Goal: Information Seeking & Learning: Learn about a topic

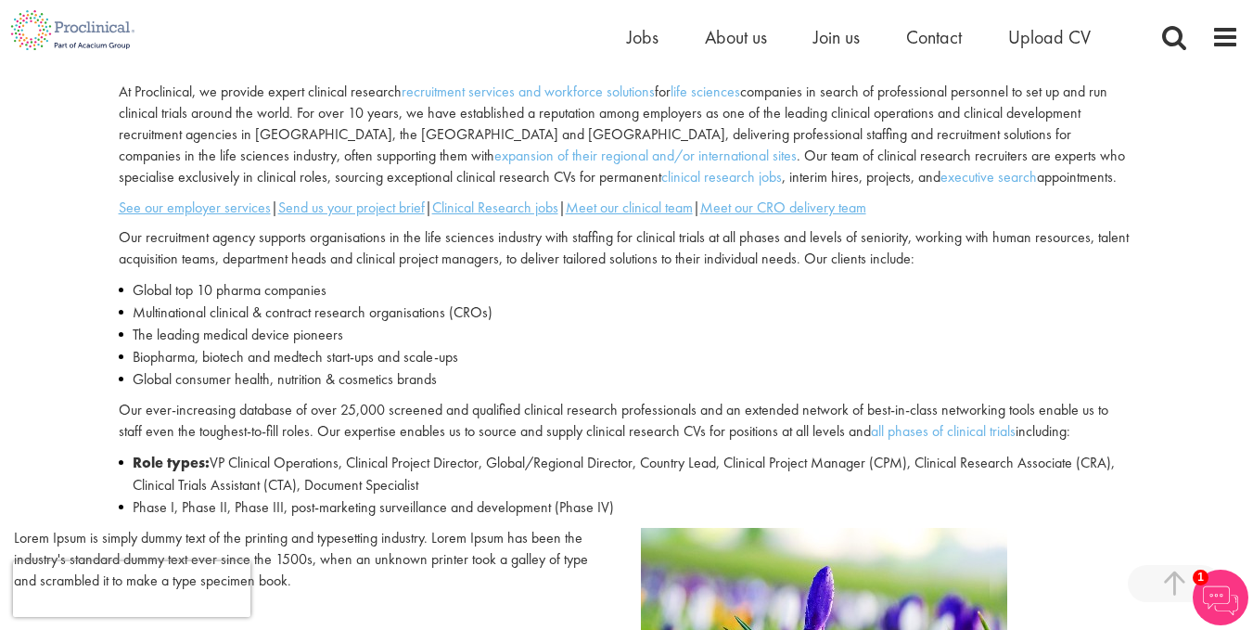
scroll to position [557, 0]
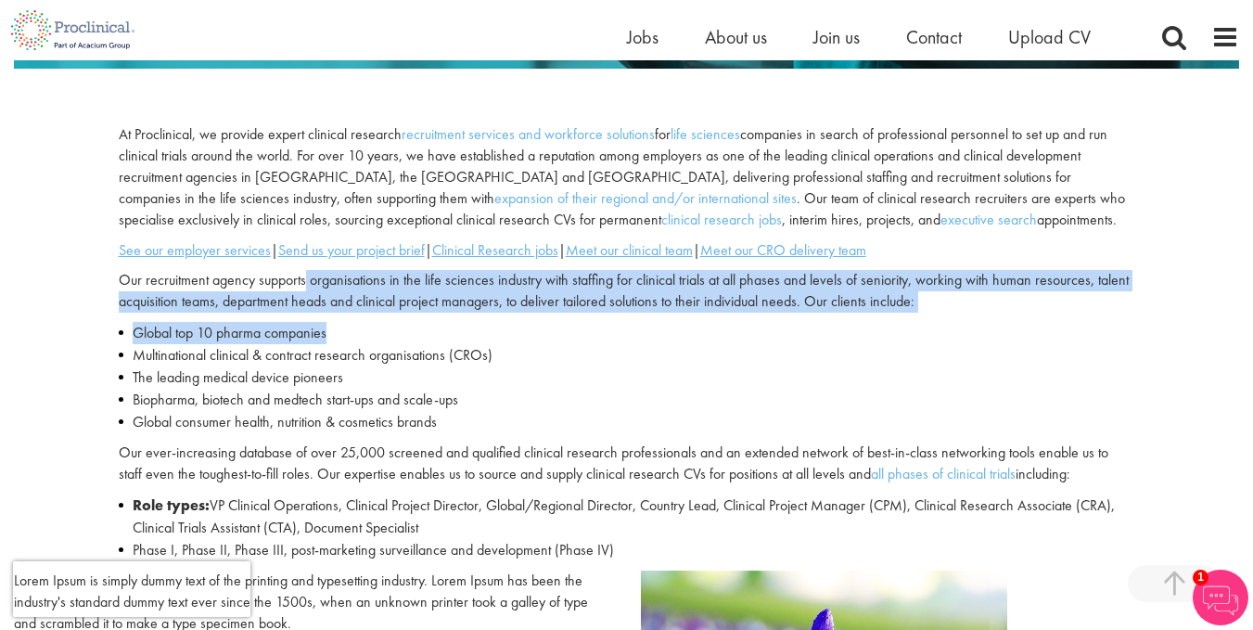
drag, startPoint x: 307, startPoint y: 282, endPoint x: 622, endPoint y: 338, distance: 320.2
click at [622, 338] on div "At Proclinical, we provide expert clinical research recruitment services and wo…" at bounding box center [627, 346] width 1044 height 445
click at [622, 338] on li "Global top 10 pharma companies" at bounding box center [627, 333] width 1017 height 22
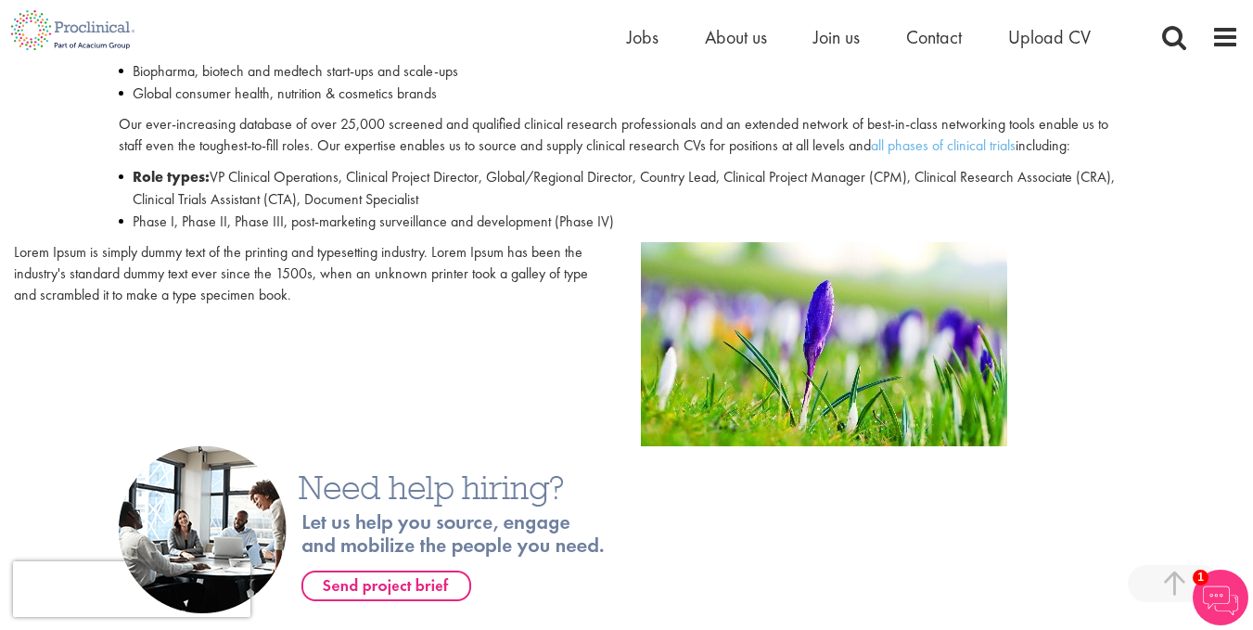
scroll to position [928, 0]
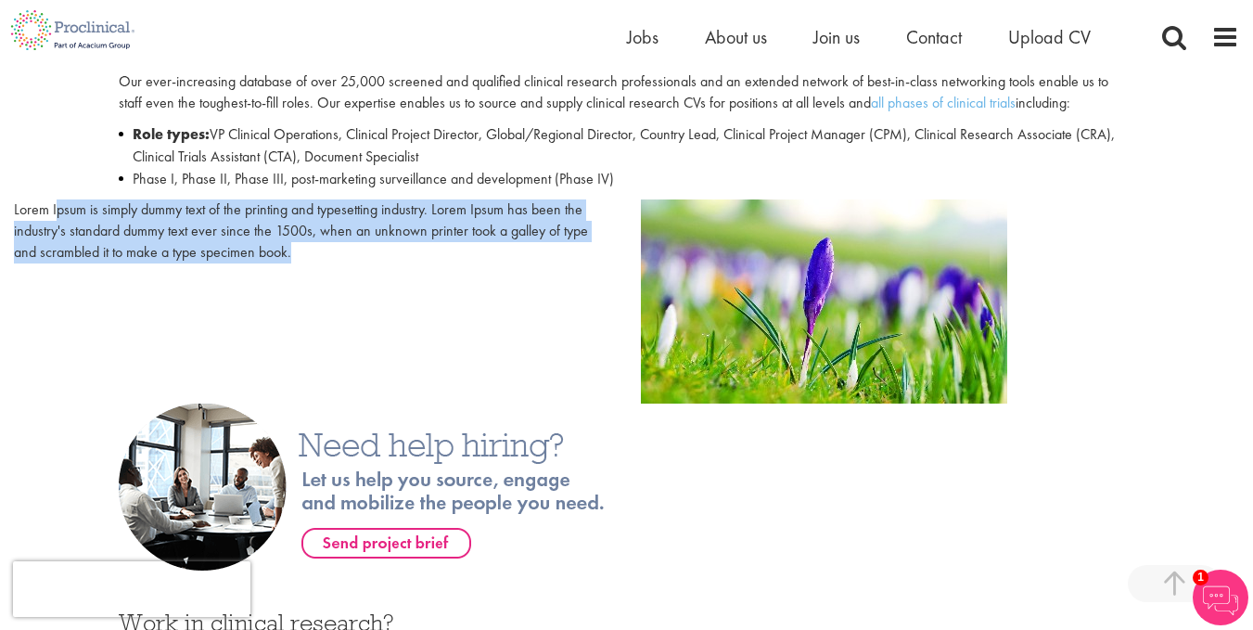
drag, startPoint x: 189, startPoint y: 232, endPoint x: 294, endPoint y: 250, distance: 106.3
click at [294, 250] on p "Lorem Ipsum is simply dummy text of the printing and typesetting industry. Lore…" at bounding box center [313, 231] width 599 height 64
click at [292, 250] on p "Lorem Ipsum is simply dummy text of the printing and typesetting industry. Lore…" at bounding box center [313, 231] width 599 height 64
drag, startPoint x: 94, startPoint y: 211, endPoint x: 224, endPoint y: 249, distance: 135.0
click at [224, 249] on p "Lorem Ipsum is simply dummy text of the printing and typesetting industry. Lore…" at bounding box center [313, 231] width 599 height 64
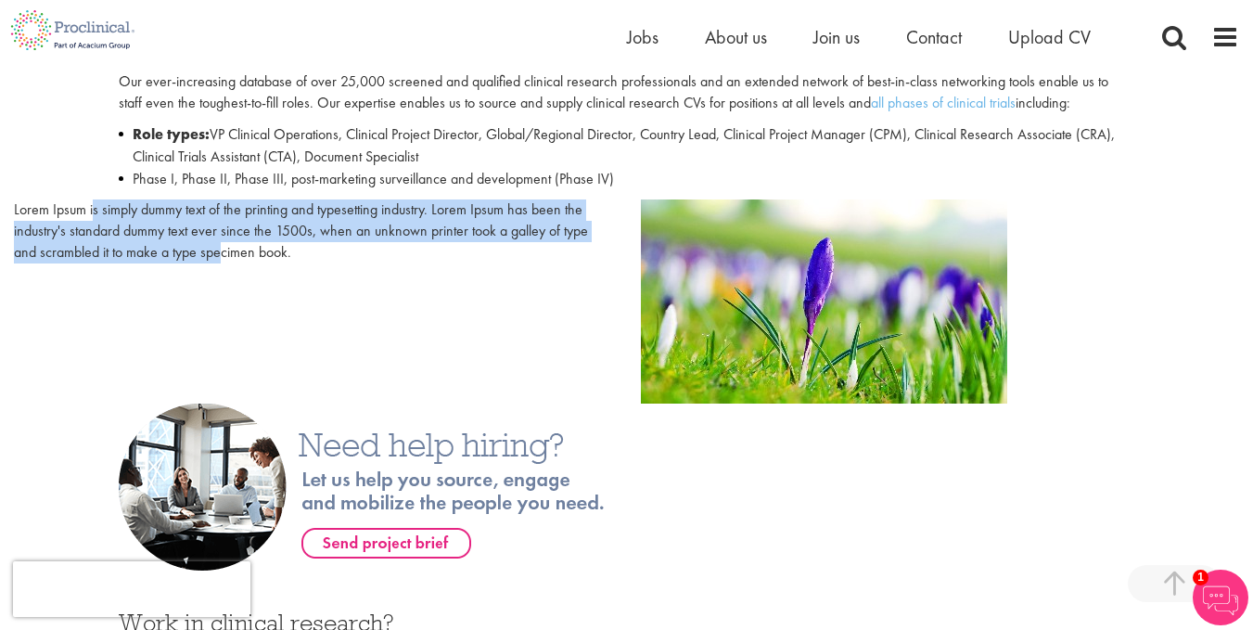
click at [224, 249] on p "Lorem Ipsum is simply dummy text of the printing and typesetting industry. Lore…" at bounding box center [313, 231] width 599 height 64
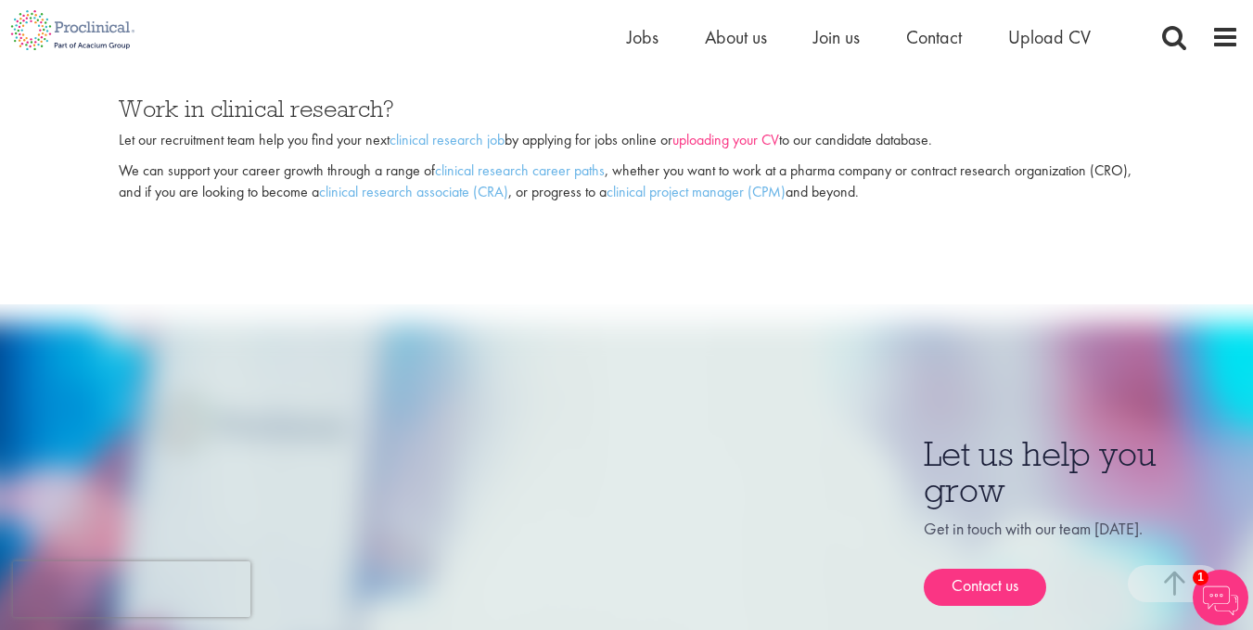
scroll to position [1484, 0]
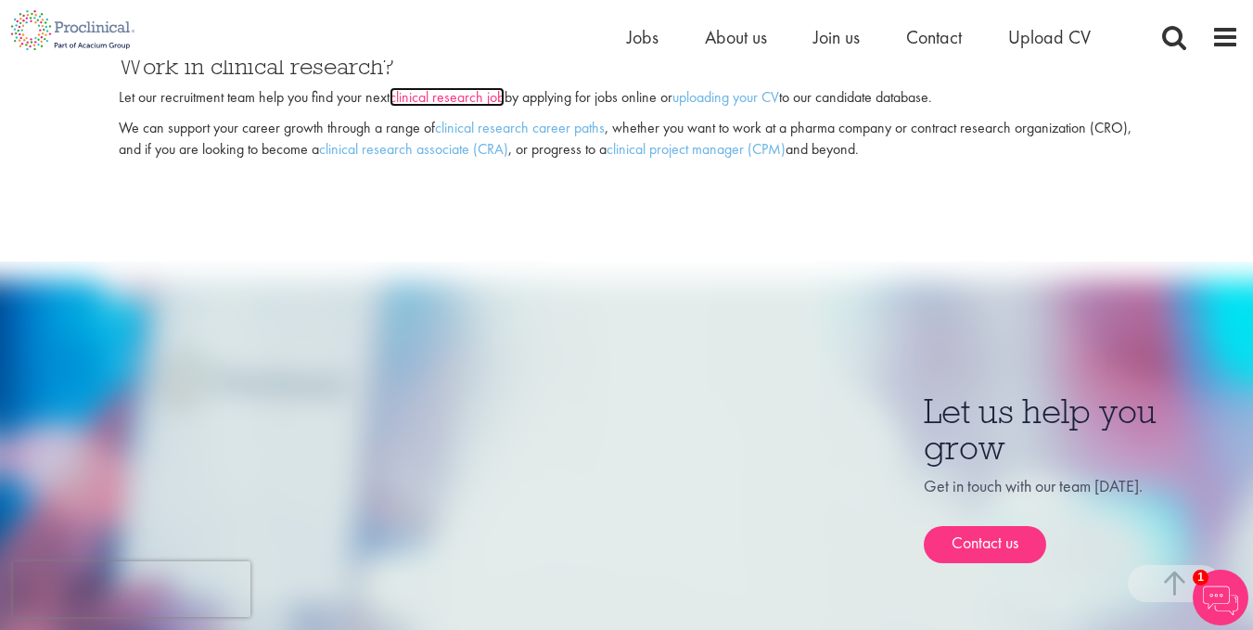
click at [470, 105] on link "clinical research job" at bounding box center [447, 96] width 115 height 19
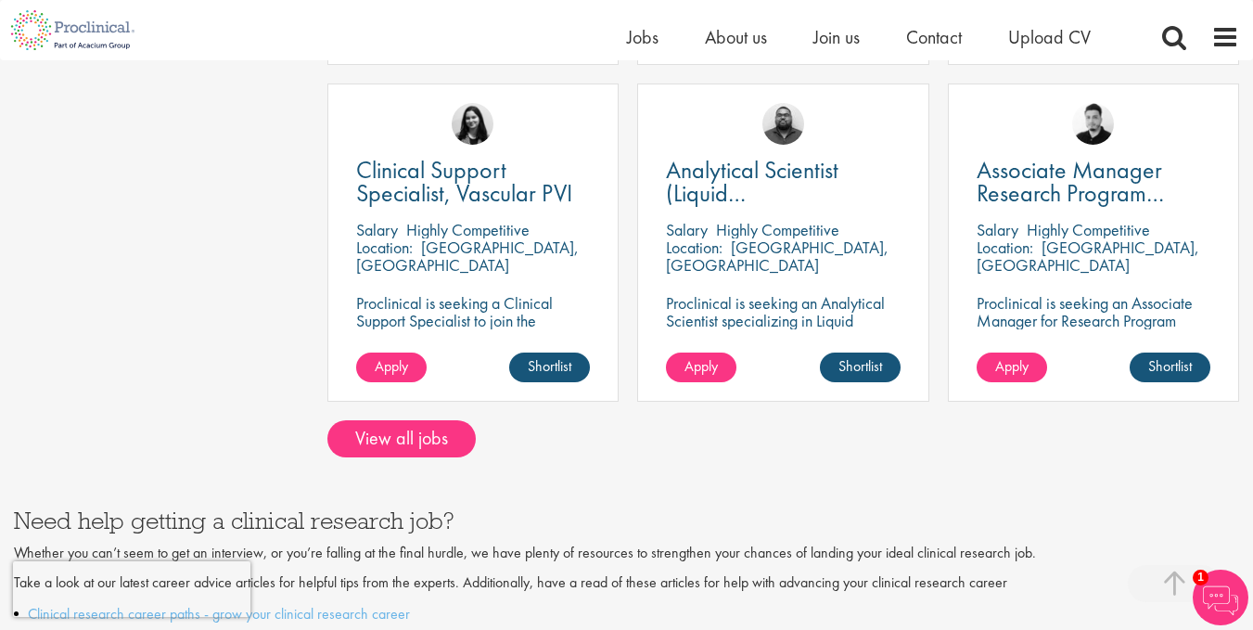
scroll to position [1577, 0]
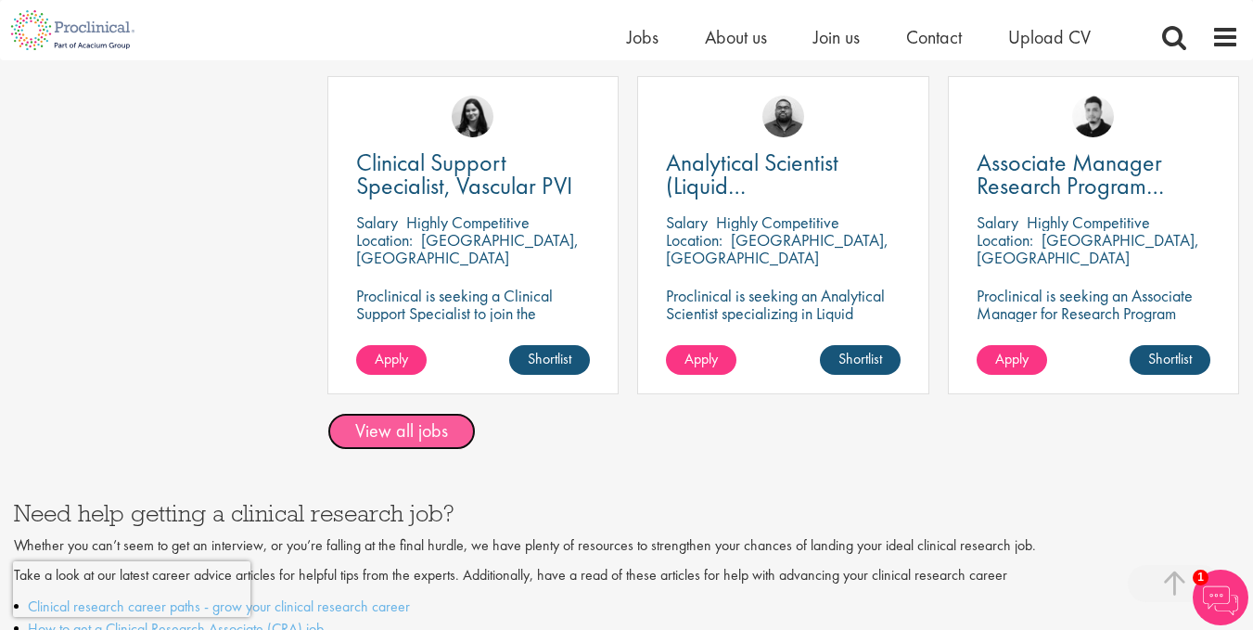
click at [397, 415] on link "View all jobs" at bounding box center [401, 431] width 148 height 37
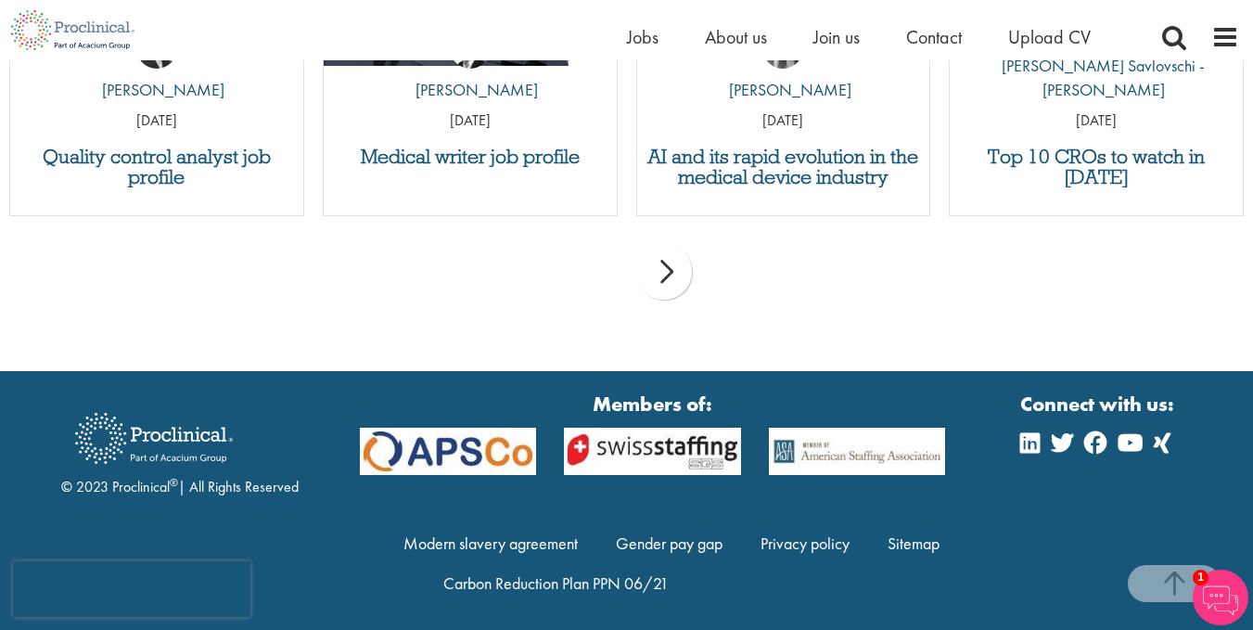
scroll to position [2073, 0]
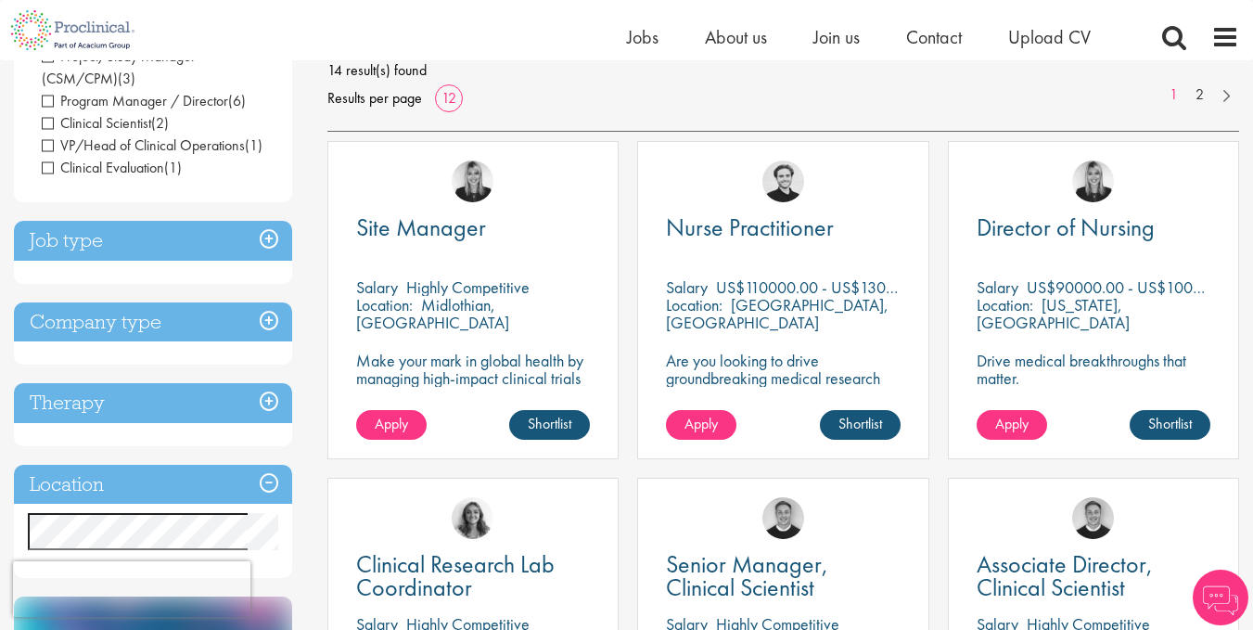
scroll to position [278, 0]
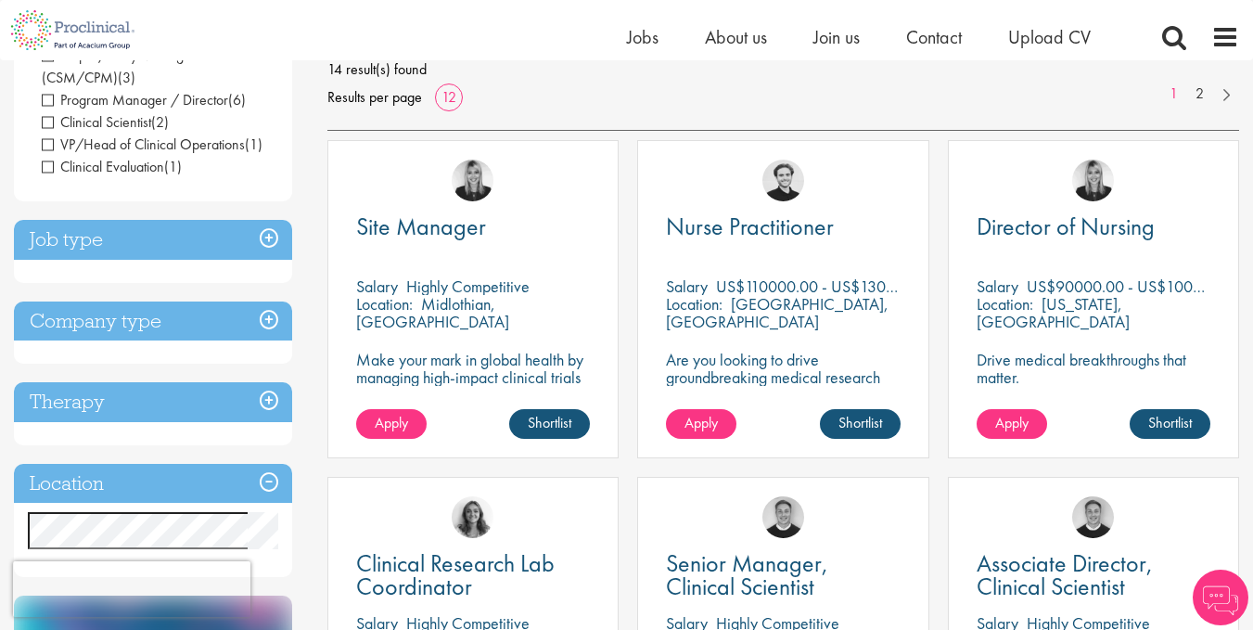
click at [114, 220] on h3 "Job type" at bounding box center [153, 240] width 278 height 40
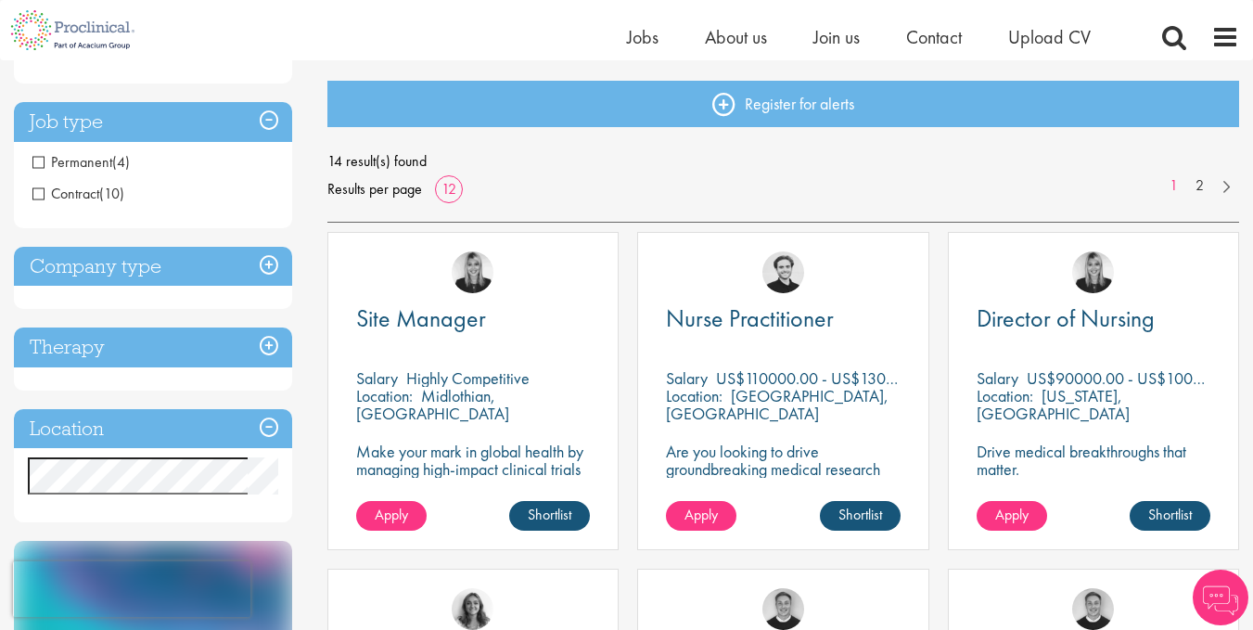
scroll to position [186, 0]
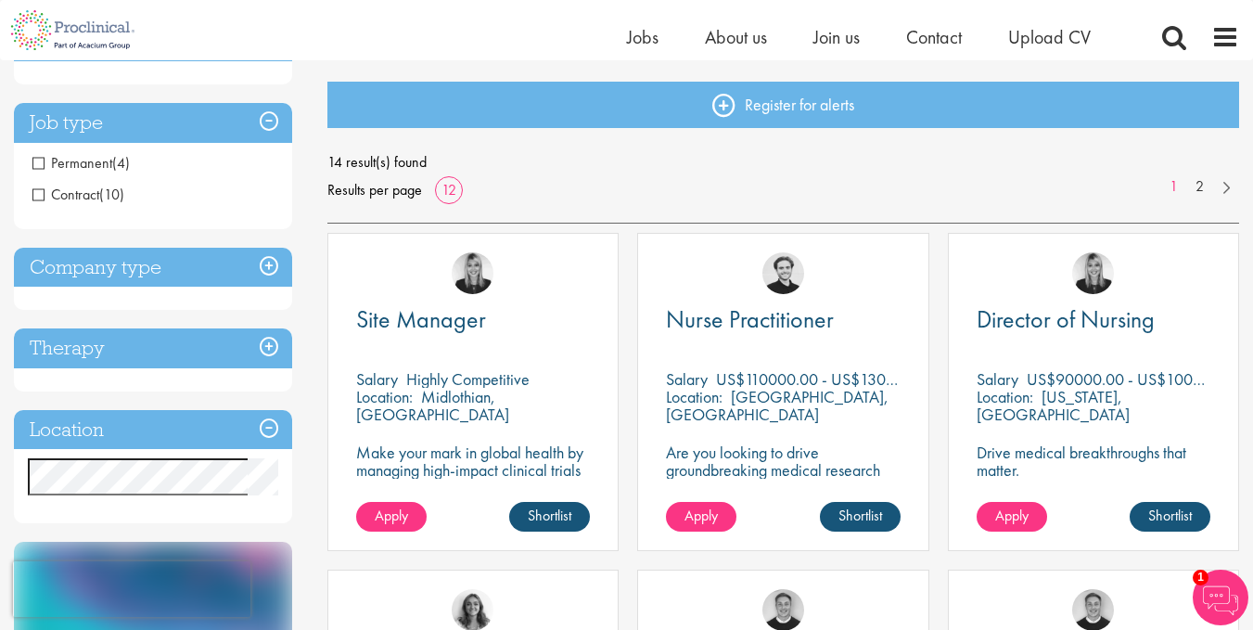
click at [272, 125] on h3 "Job type" at bounding box center [153, 123] width 278 height 40
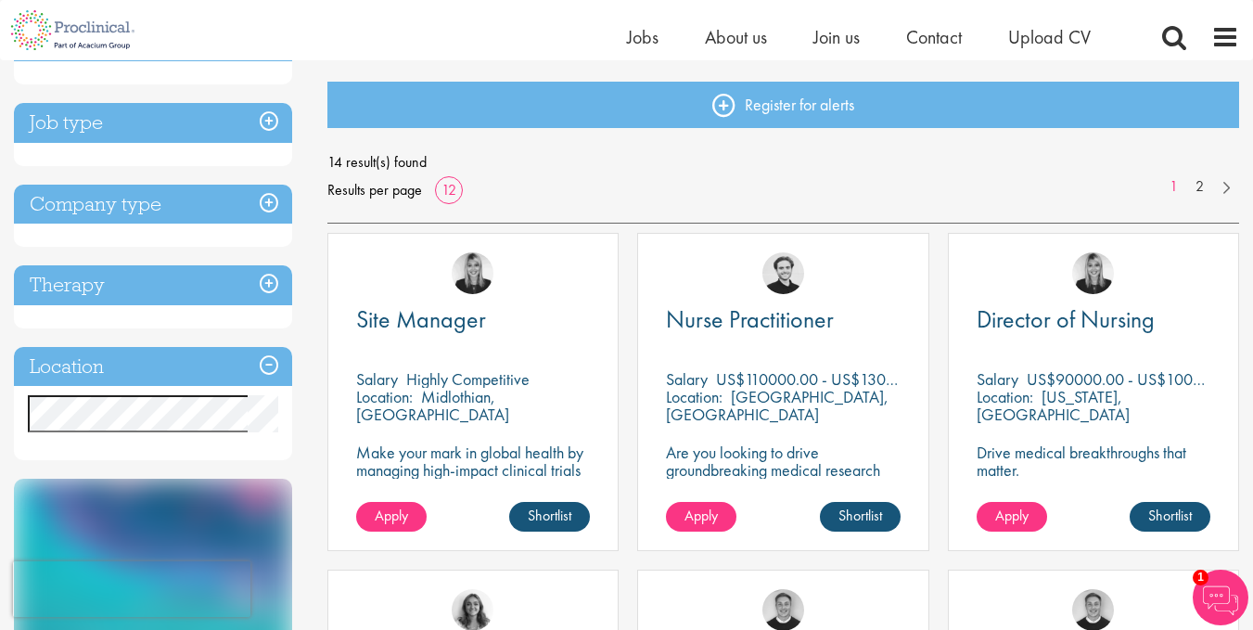
click at [250, 207] on h3 "Company type" at bounding box center [153, 205] width 278 height 40
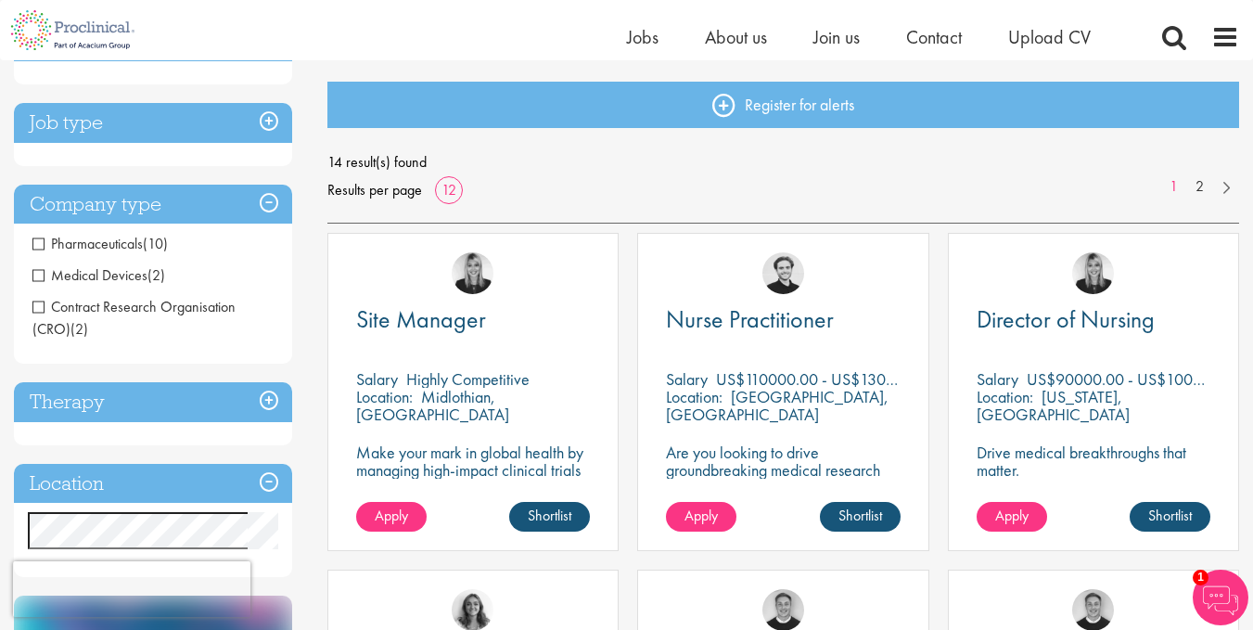
click at [250, 207] on h3 "Company type" at bounding box center [153, 205] width 278 height 40
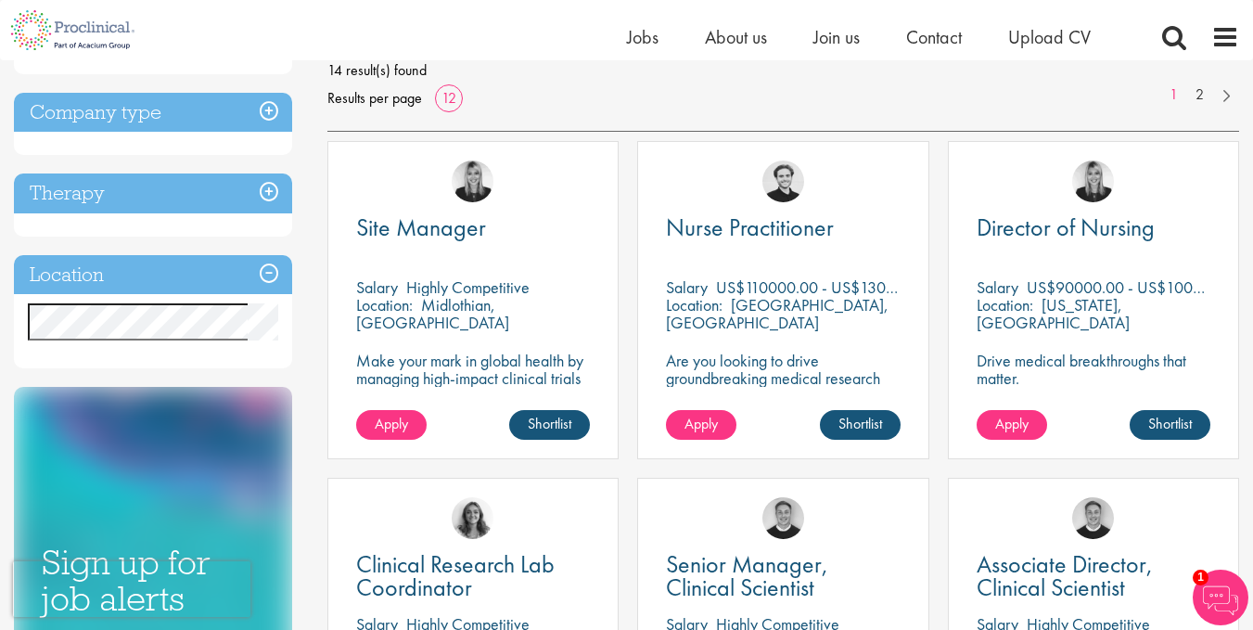
scroll to position [278, 0]
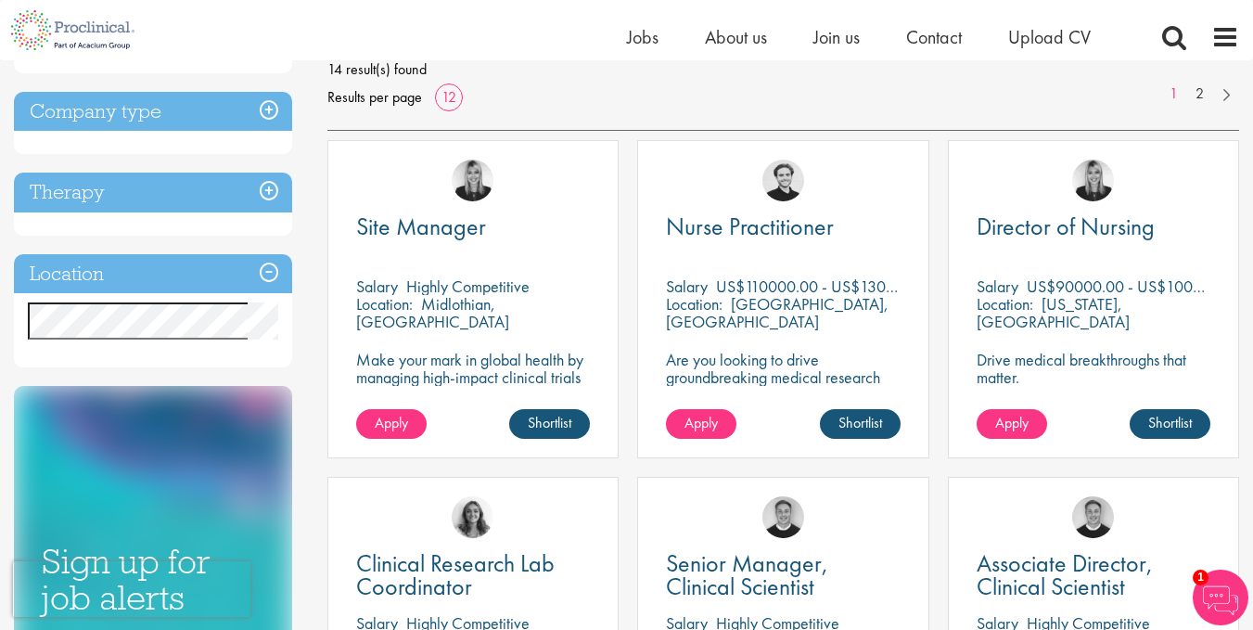
click at [266, 273] on h3 "Location" at bounding box center [153, 274] width 278 height 40
click at [266, 284] on h3 "Location" at bounding box center [153, 274] width 278 height 40
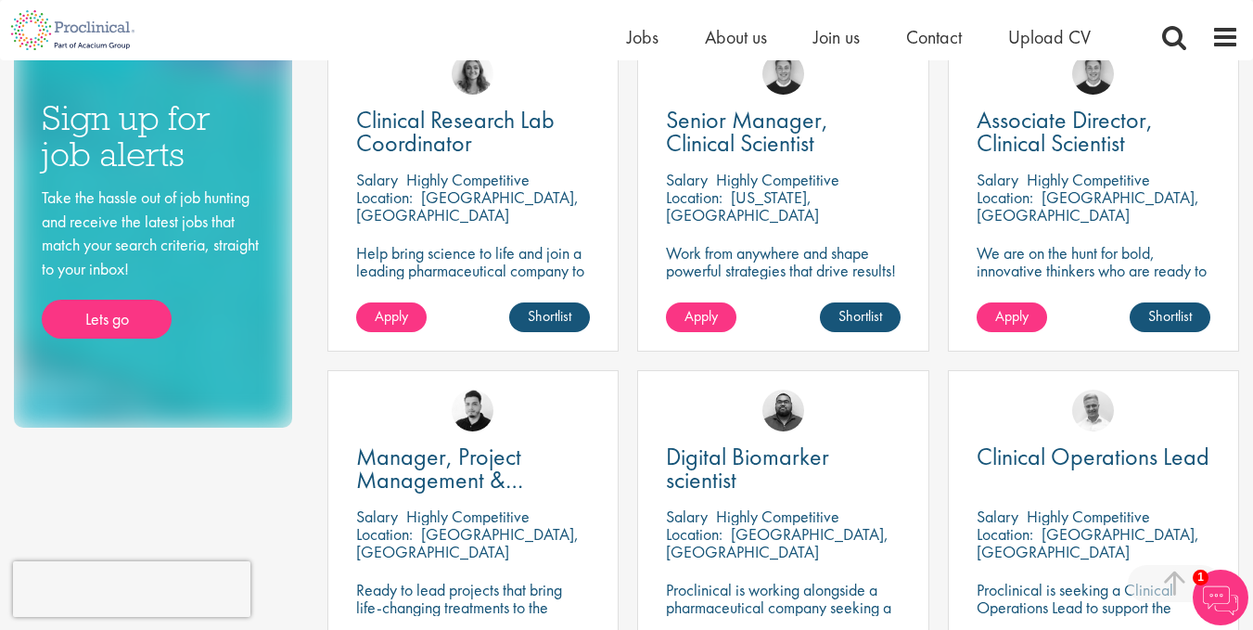
scroll to position [464, 0]
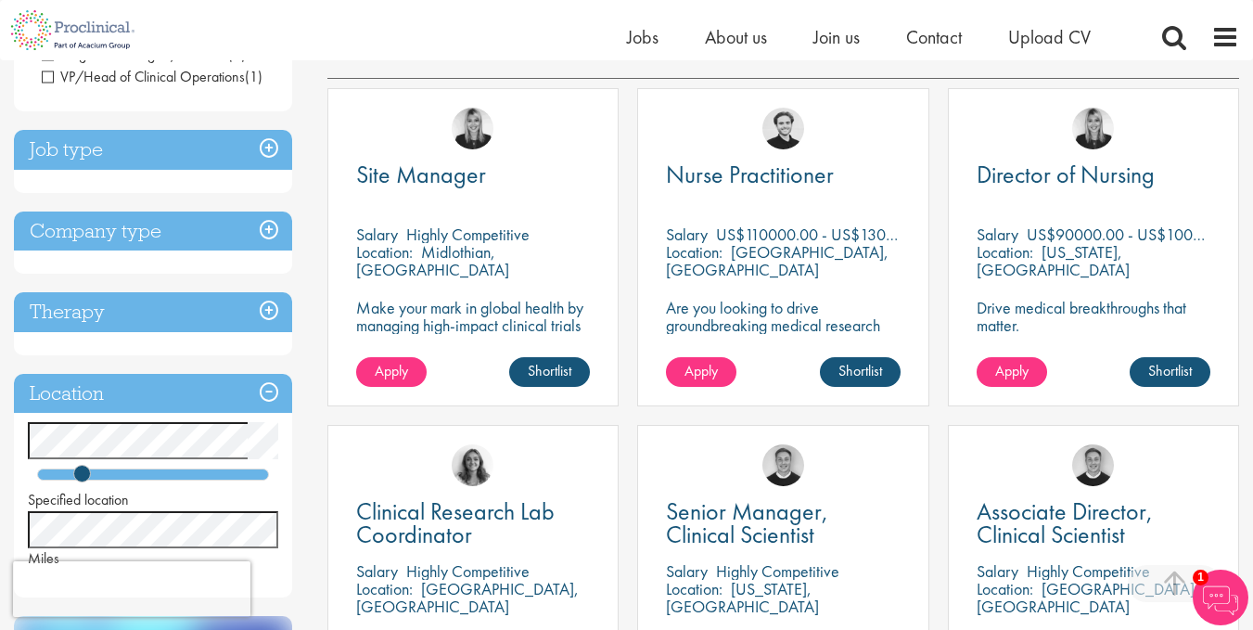
scroll to position [278, 0]
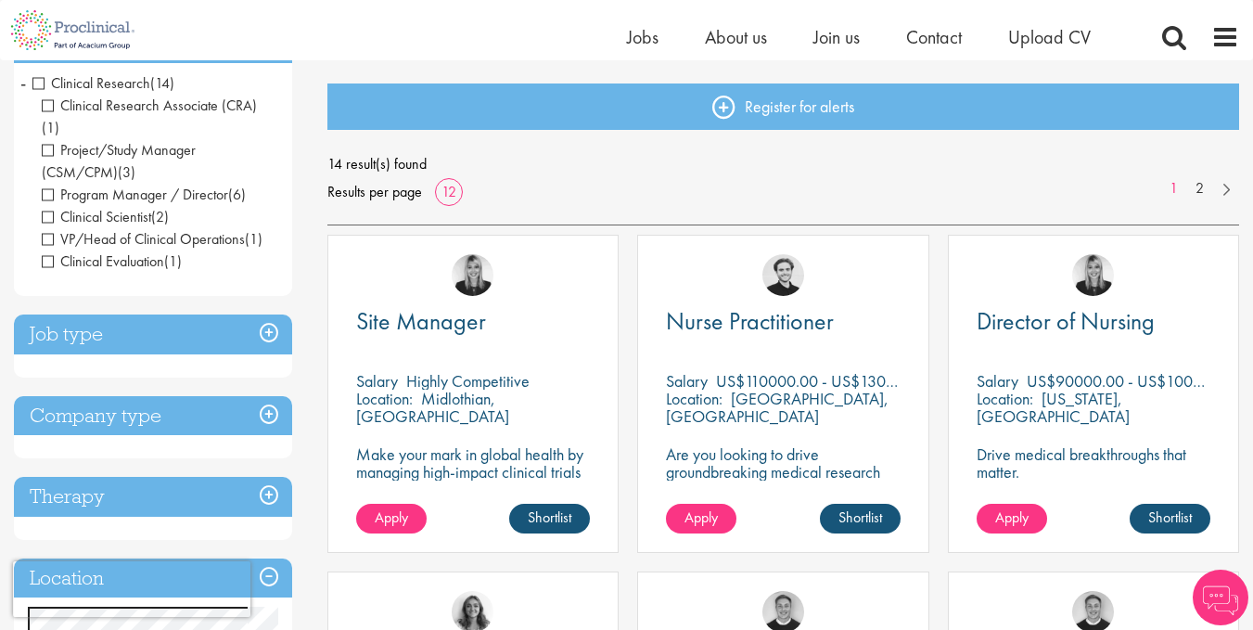
scroll to position [186, 0]
